Goal: Task Accomplishment & Management: Complete application form

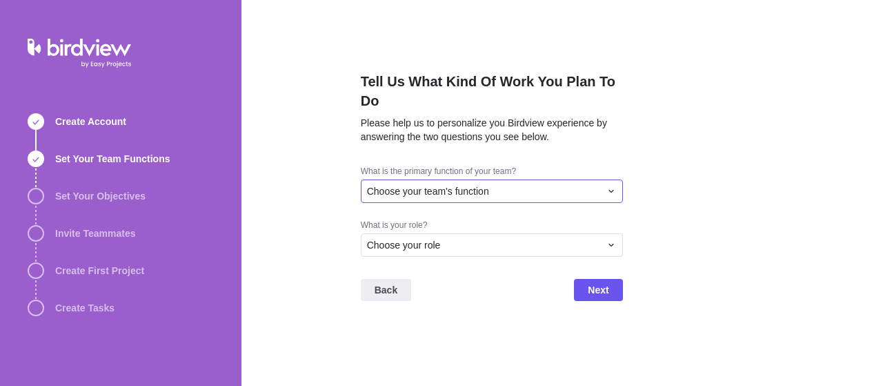
click at [496, 185] on div "Choose your team's function" at bounding box center [483, 191] width 233 height 14
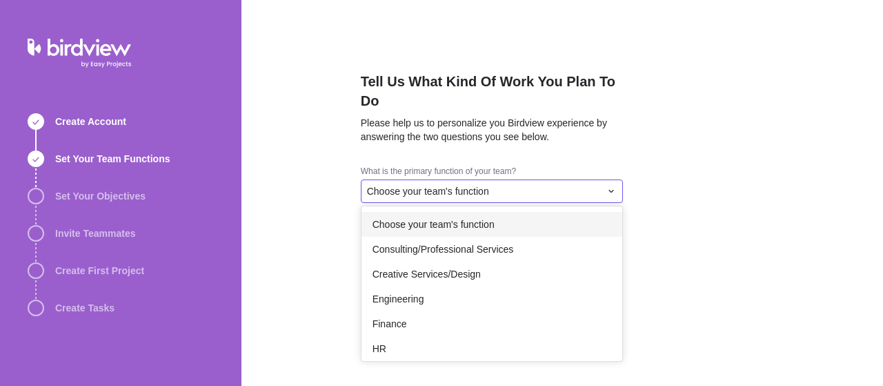
click at [481, 234] on div "Choose your team's function" at bounding box center [492, 224] width 261 height 25
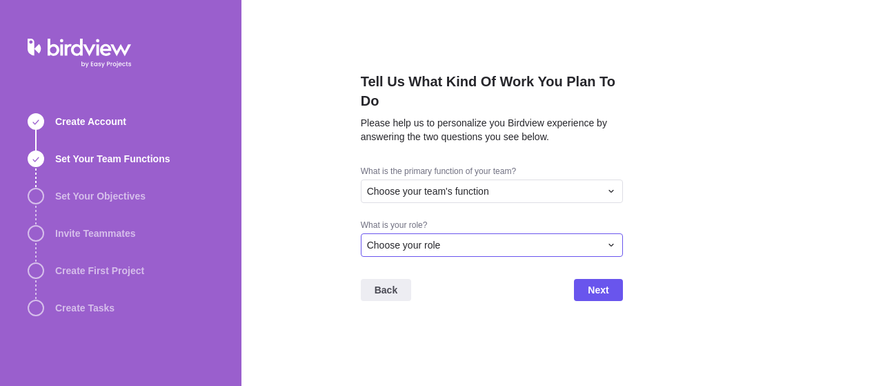
click at [493, 244] on div "Choose your role" at bounding box center [483, 245] width 233 height 14
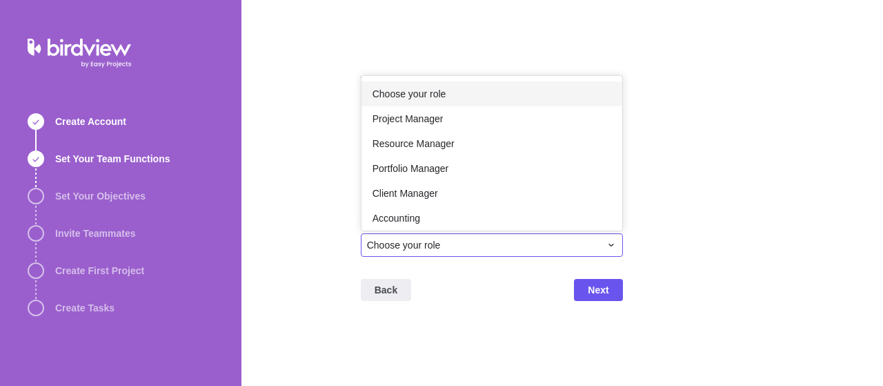
click at [464, 100] on div "Choose your role" at bounding box center [492, 93] width 261 height 25
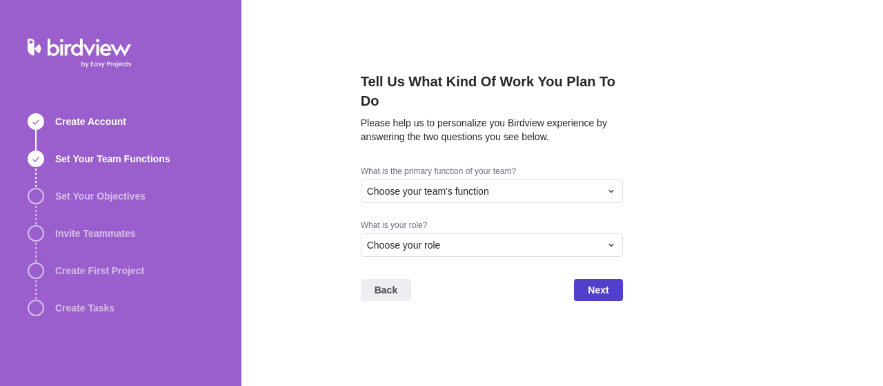
click at [577, 296] on span "Next" at bounding box center [598, 290] width 48 height 22
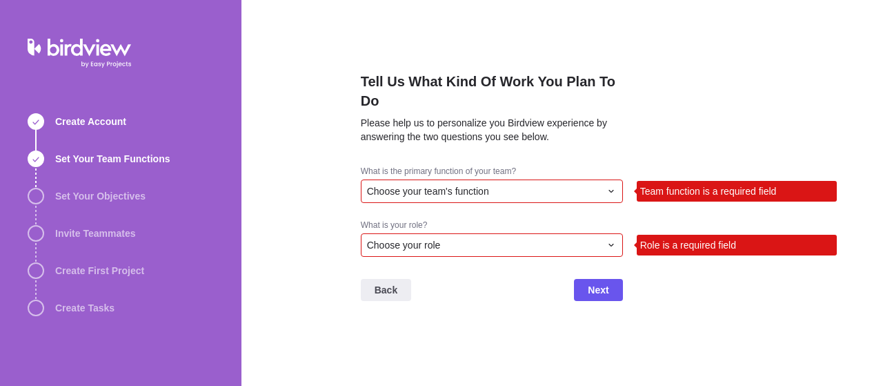
click at [478, 246] on div "Choose your role" at bounding box center [483, 245] width 233 height 14
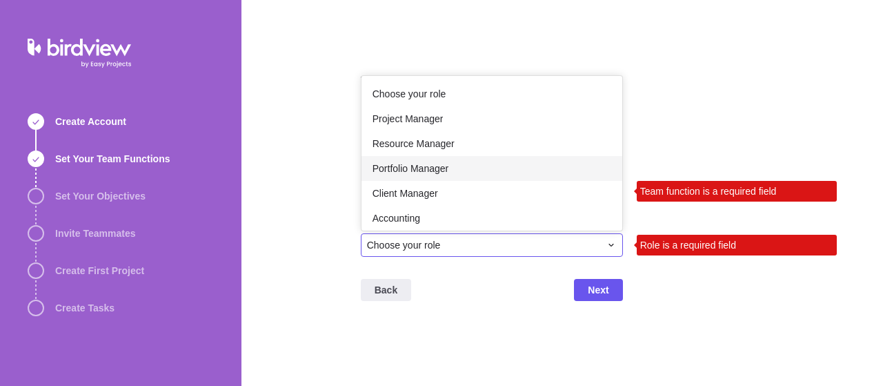
click at [437, 166] on span "Portfolio Manager" at bounding box center [411, 169] width 77 height 14
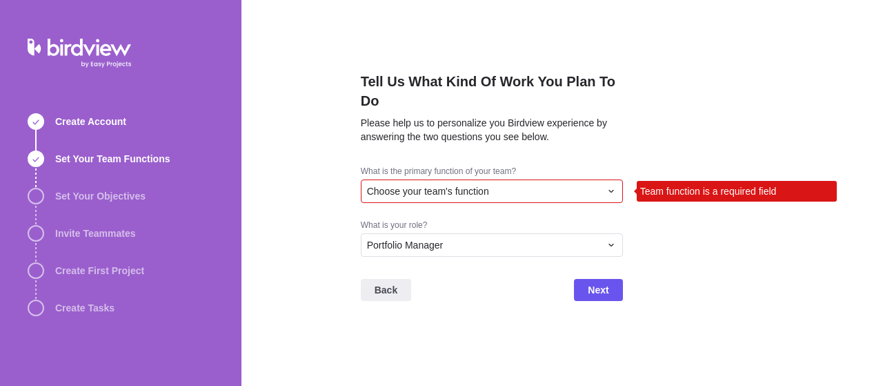
click at [453, 197] on span "Choose your team's function" at bounding box center [428, 191] width 122 height 14
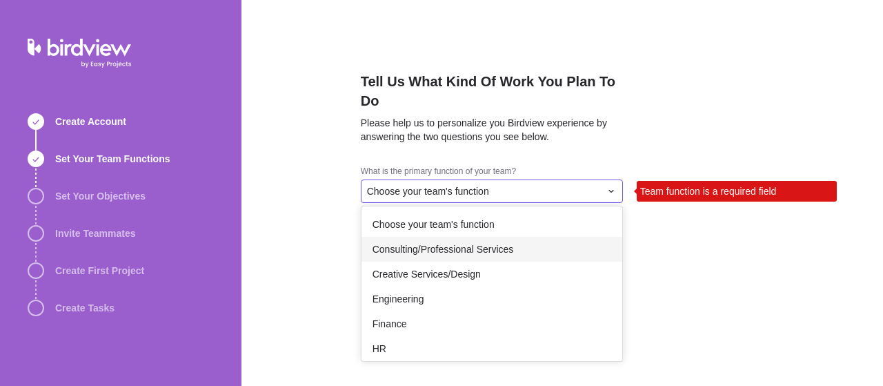
click at [464, 254] on span "Consulting/Professional Services" at bounding box center [443, 249] width 141 height 14
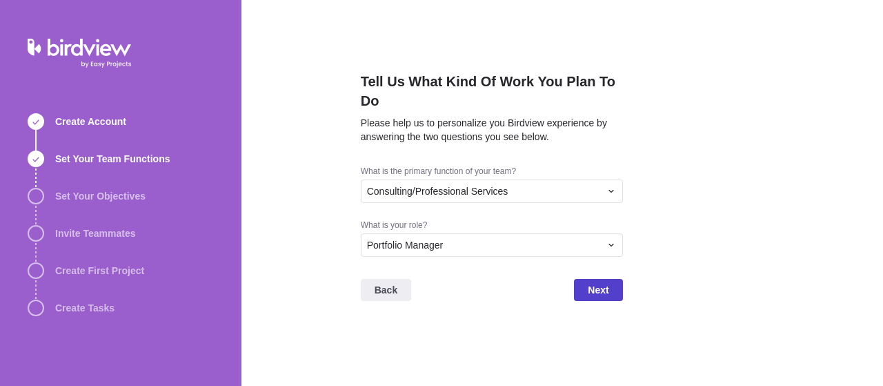
click at [597, 286] on span "Next" at bounding box center [598, 290] width 21 height 17
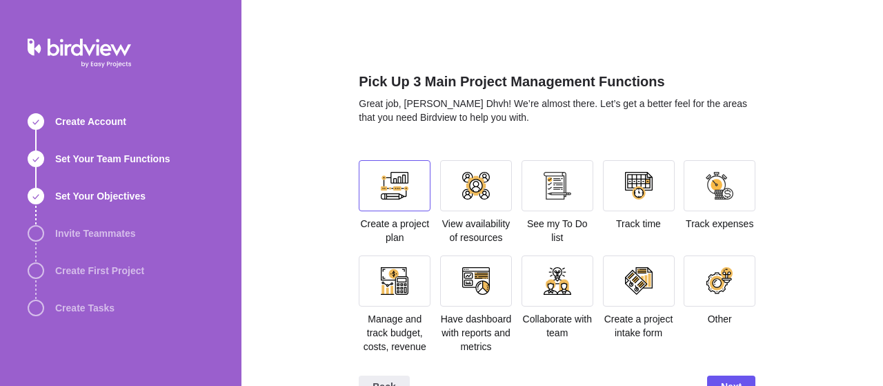
click at [417, 190] on div at bounding box center [395, 185] width 72 height 51
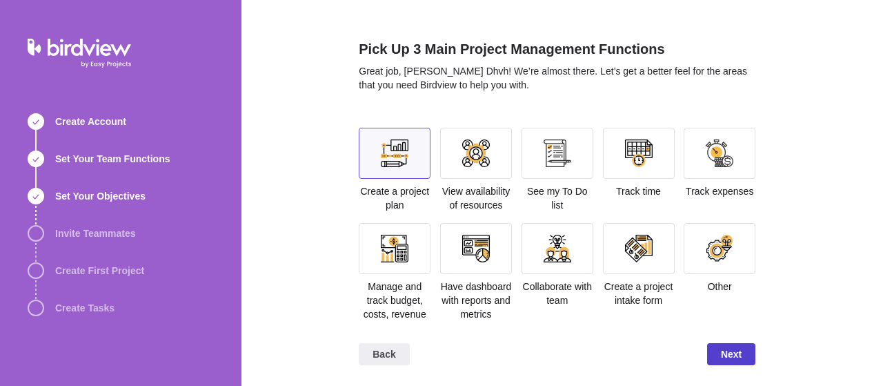
click at [728, 343] on span "Next" at bounding box center [731, 354] width 48 height 22
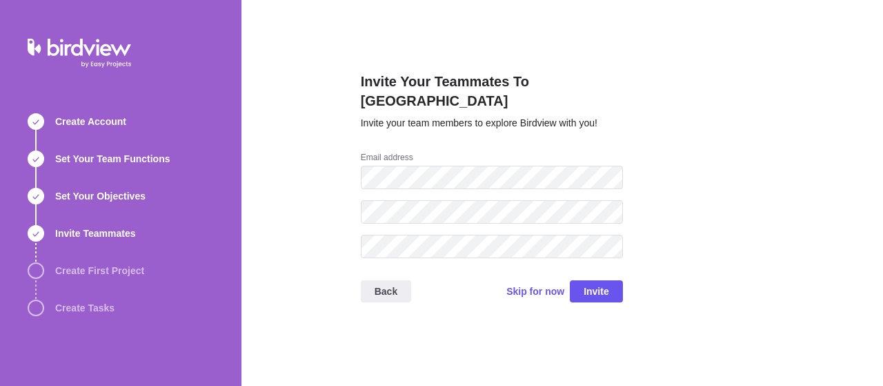
scroll to position [0, 0]
click at [541, 284] on span "Skip for now" at bounding box center [536, 291] width 58 height 14
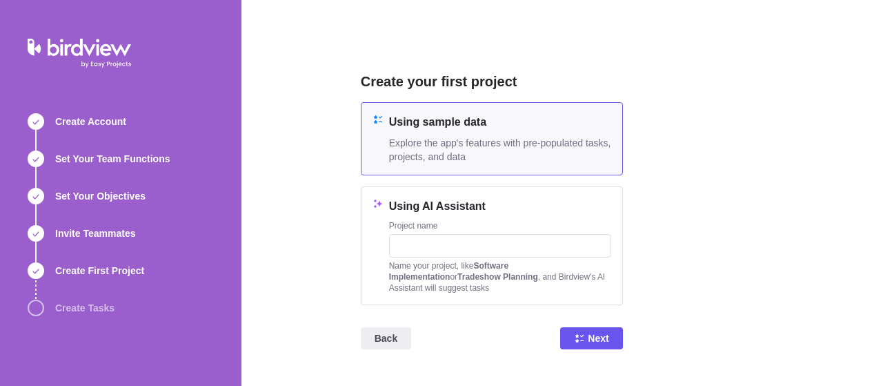
click at [509, 268] on b "Software Implementation" at bounding box center [448, 271] width 119 height 21
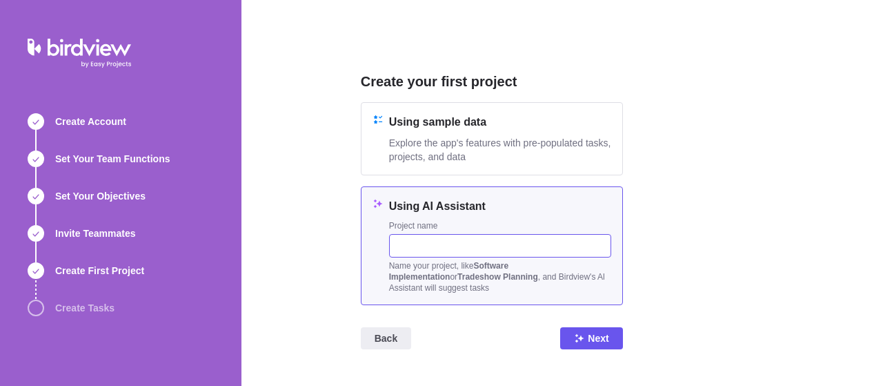
click at [455, 234] on input "text" at bounding box center [500, 245] width 222 height 23
type input "rrrr"
click at [589, 340] on span "Next" at bounding box center [598, 338] width 21 height 17
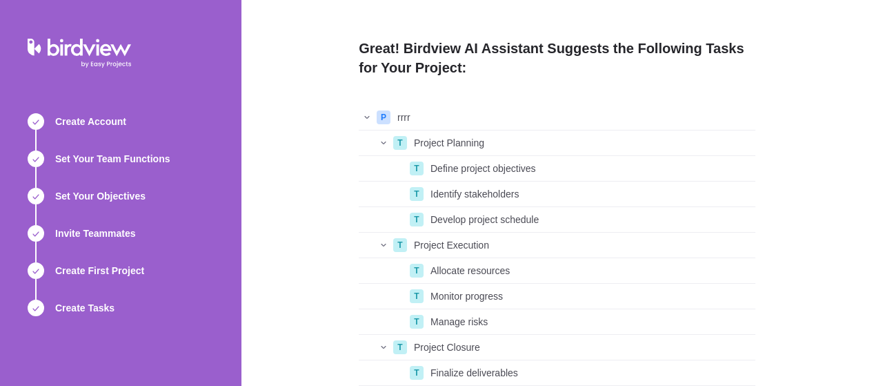
scroll to position [131, 0]
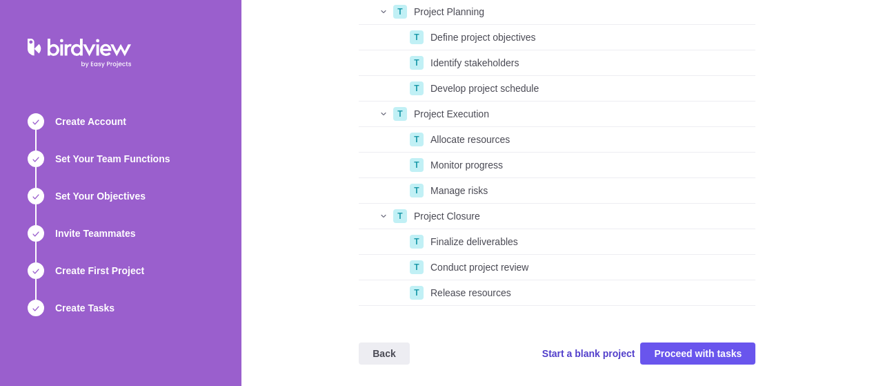
click at [606, 346] on span "Start a blank project" at bounding box center [588, 353] width 93 height 14
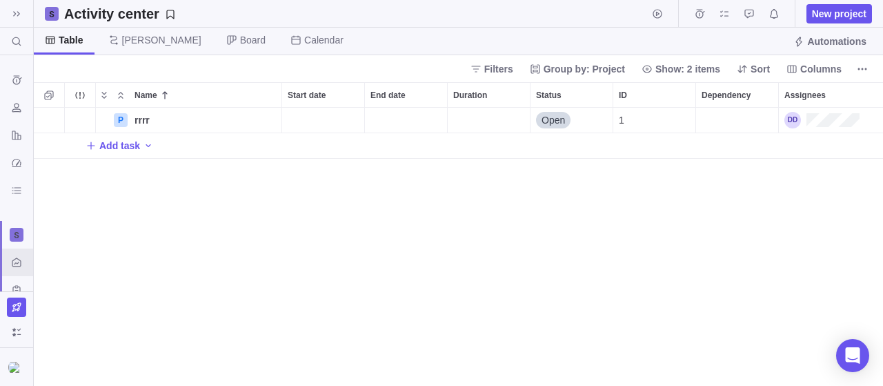
scroll to position [279, 850]
